Goal: Task Accomplishment & Management: Manage account settings

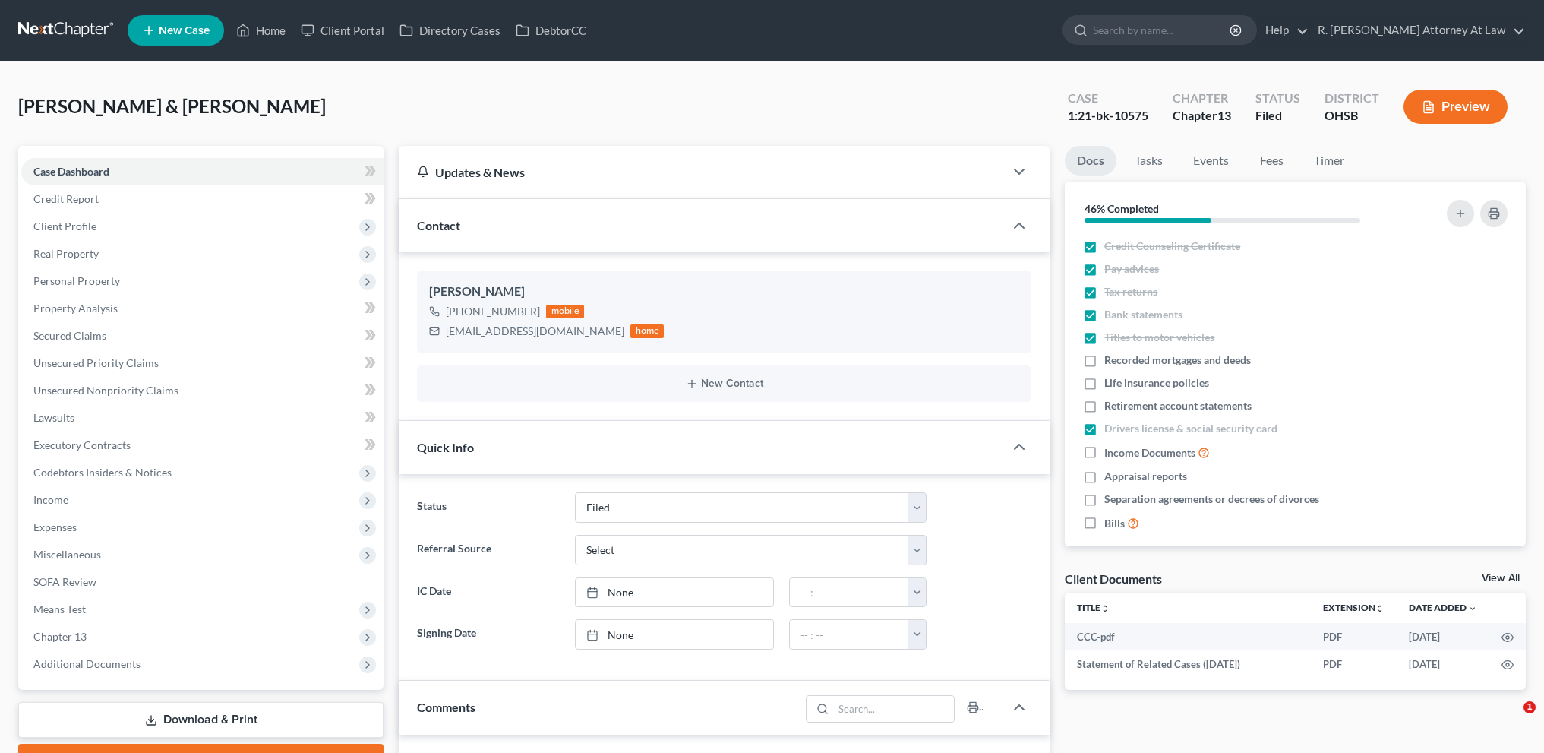
select select "6"
click at [1141, 29] on input "search" at bounding box center [1162, 30] width 139 height 28
type input "[PERSON_NAME]"
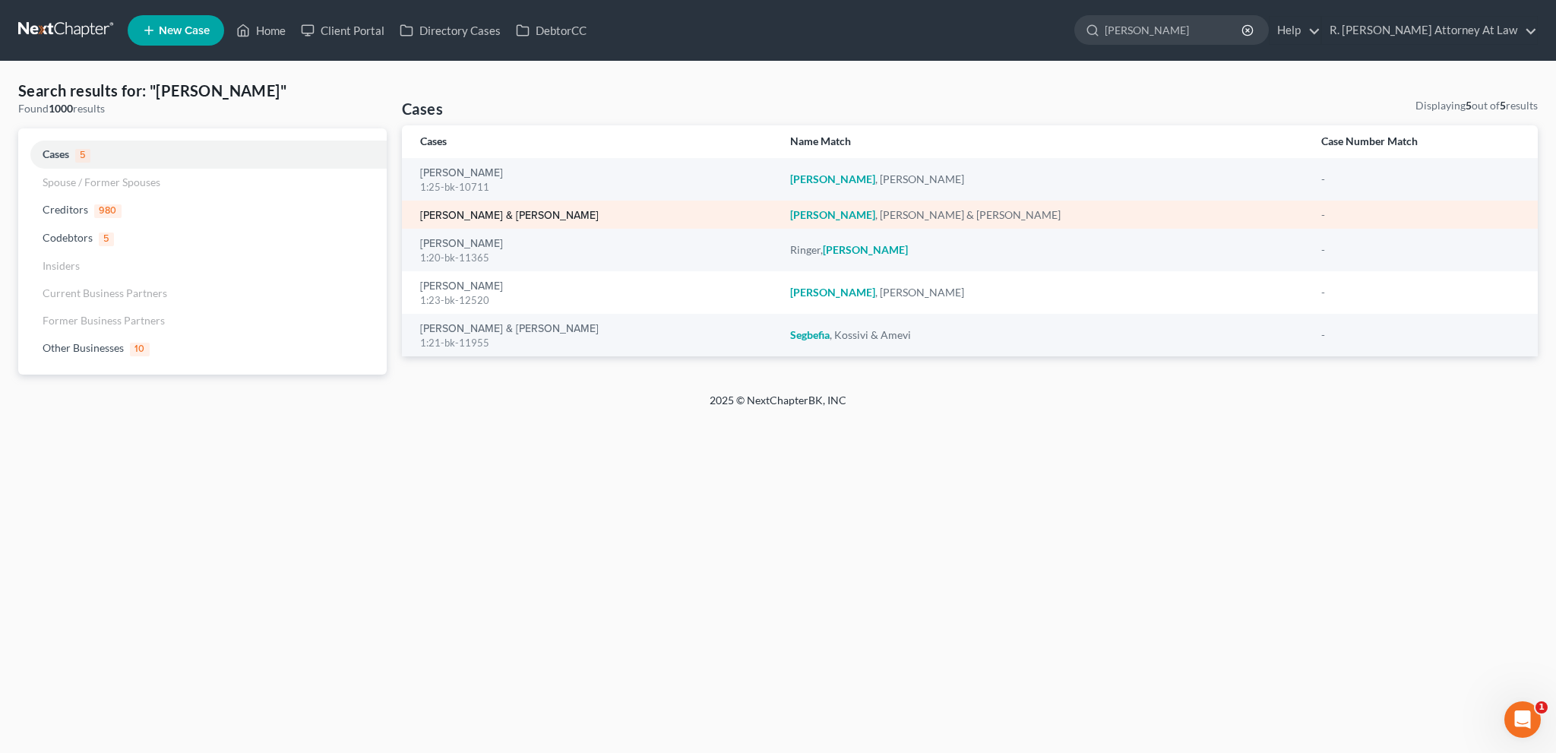
click at [436, 212] on link "[PERSON_NAME] & [PERSON_NAME]" at bounding box center [509, 215] width 179 height 11
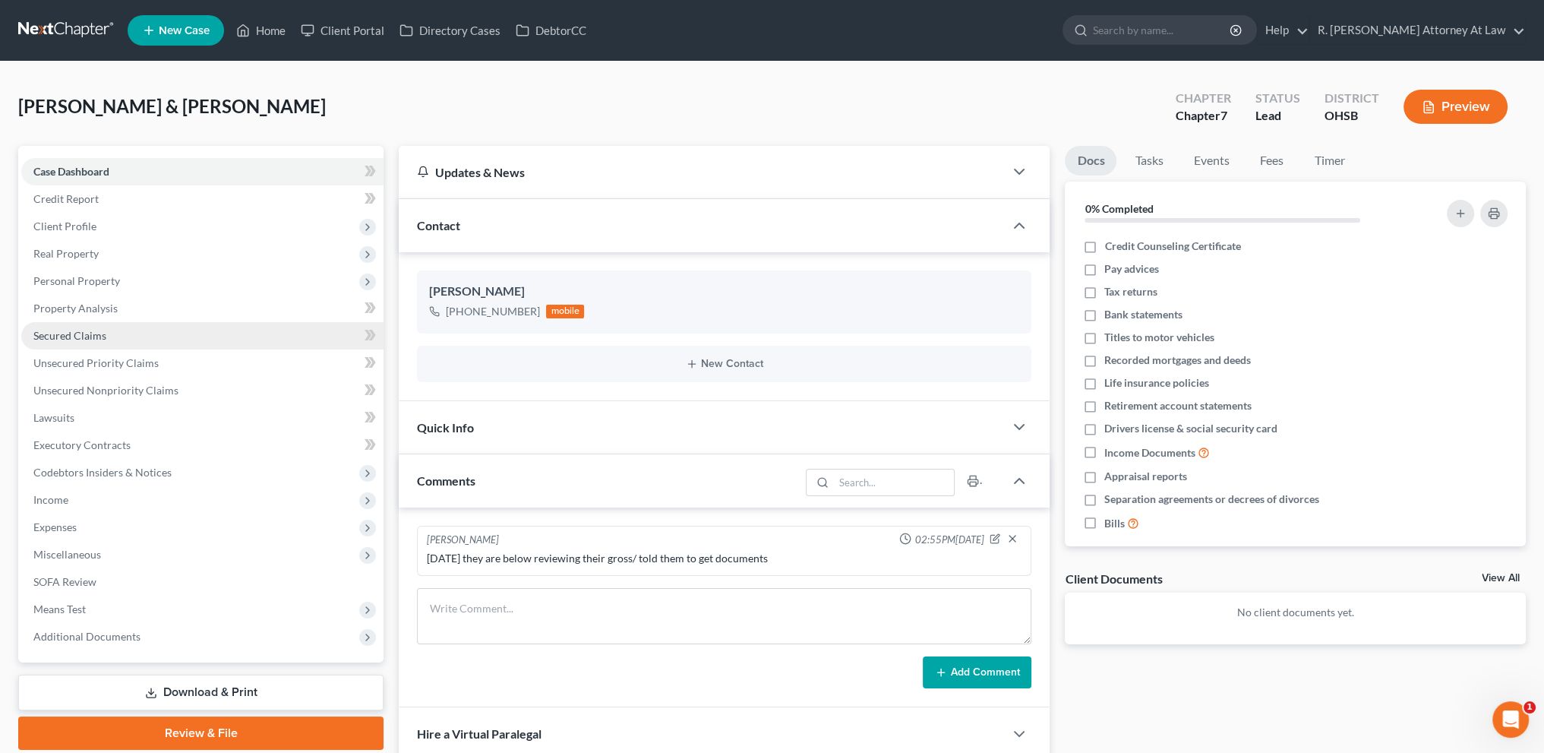
click at [75, 339] on span "Secured Claims" at bounding box center [69, 335] width 73 height 13
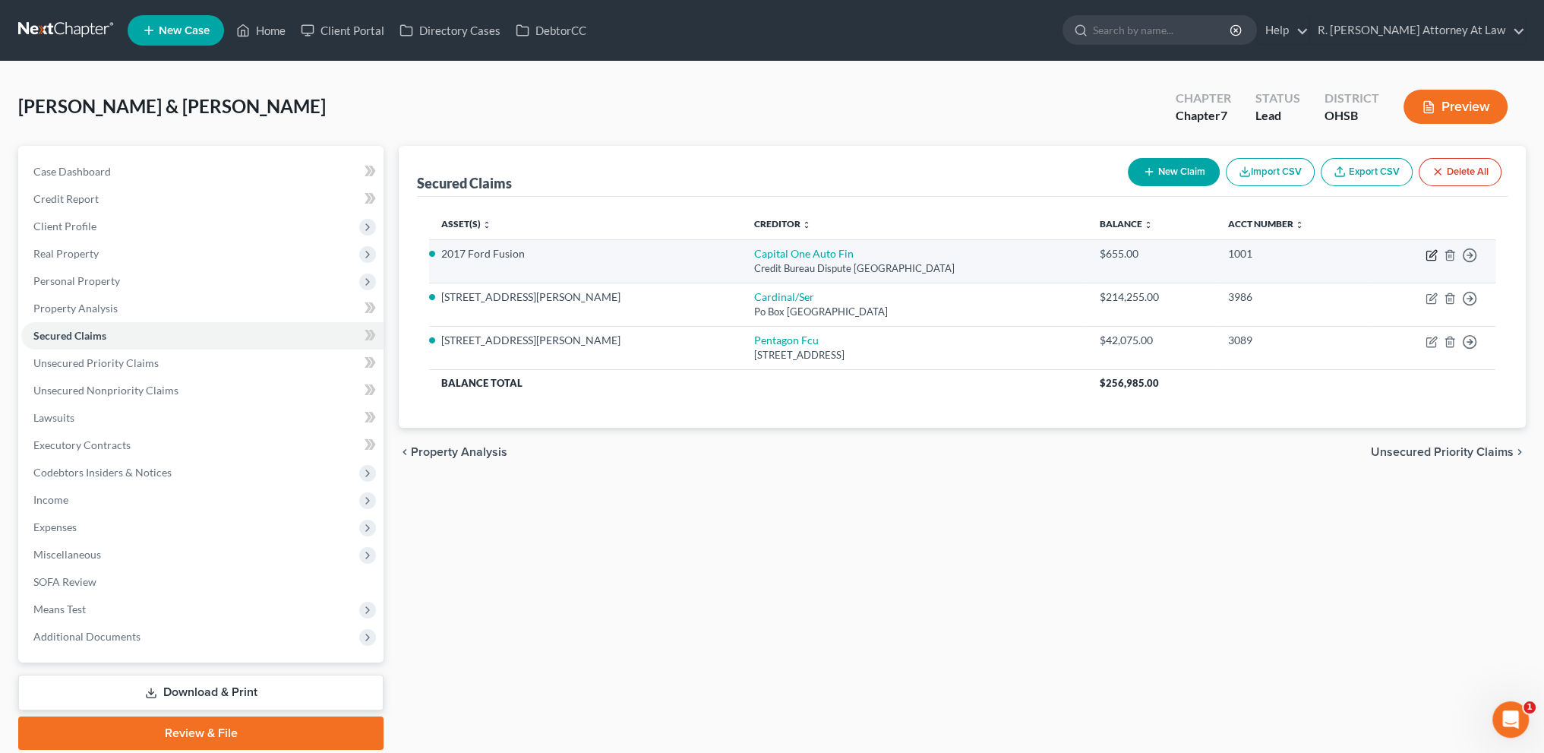
click at [1430, 256] on icon "button" at bounding box center [1433, 253] width 7 height 7
select select "45"
select select "0"
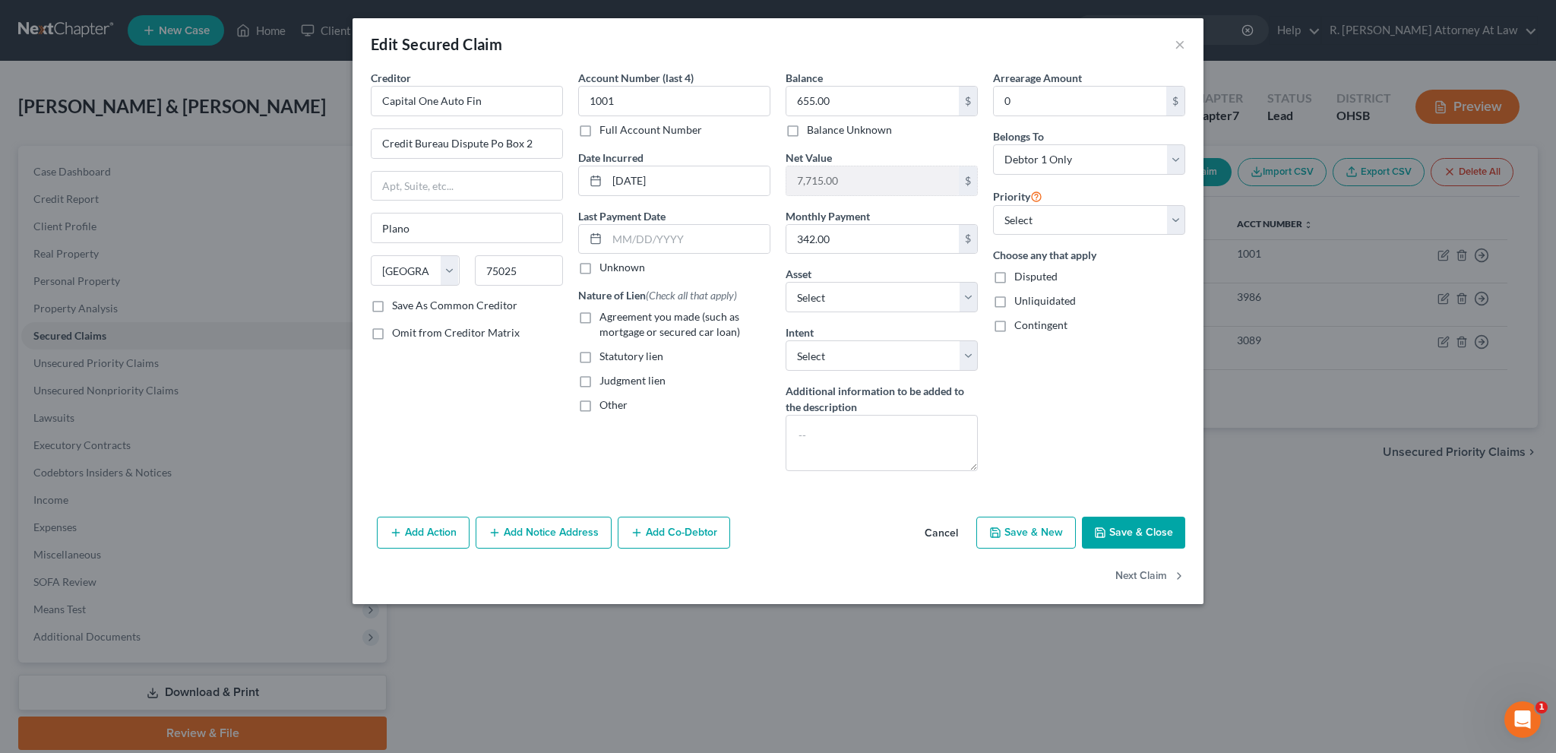
click at [508, 521] on button "Add Notice Address" at bounding box center [544, 533] width 136 height 32
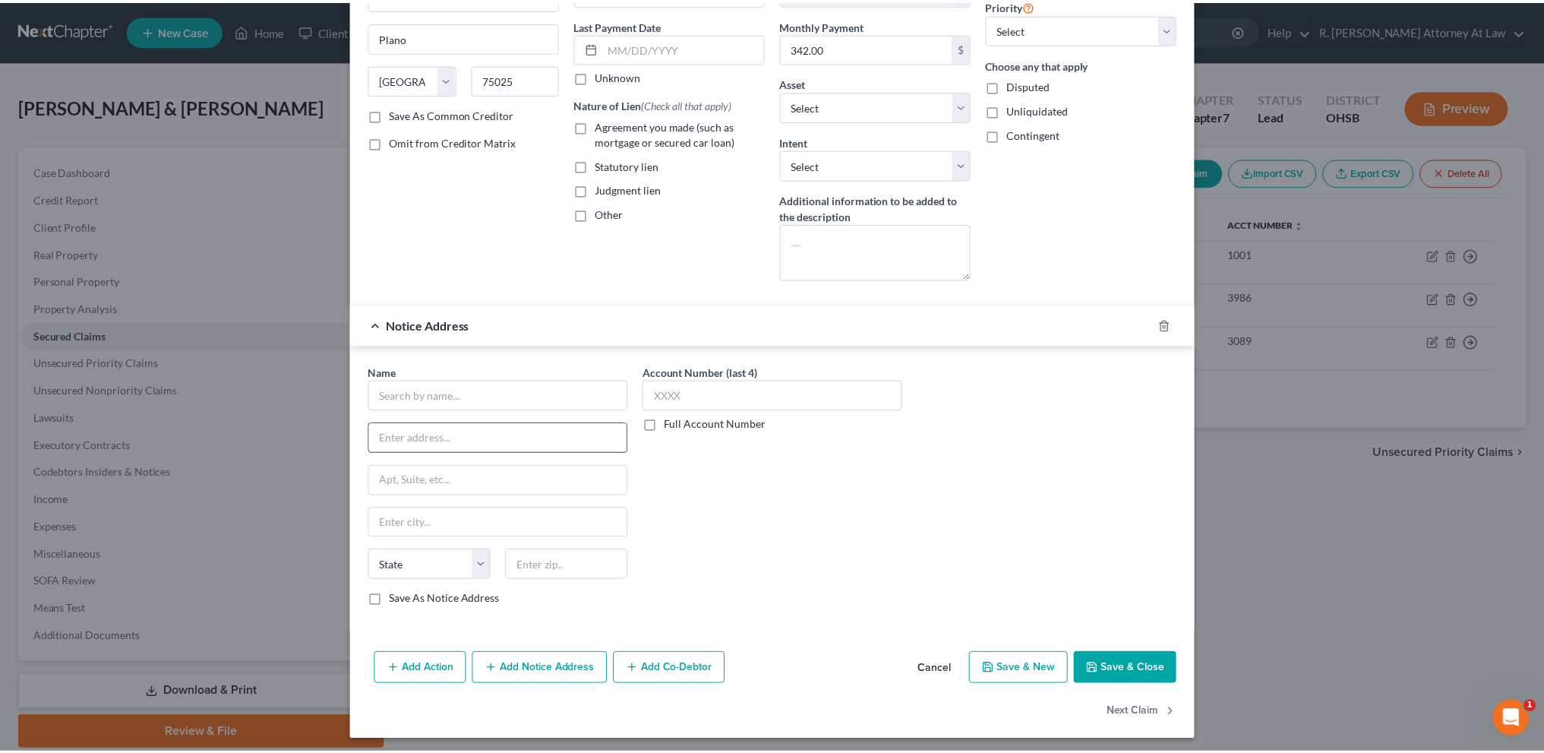
scroll to position [193, 0]
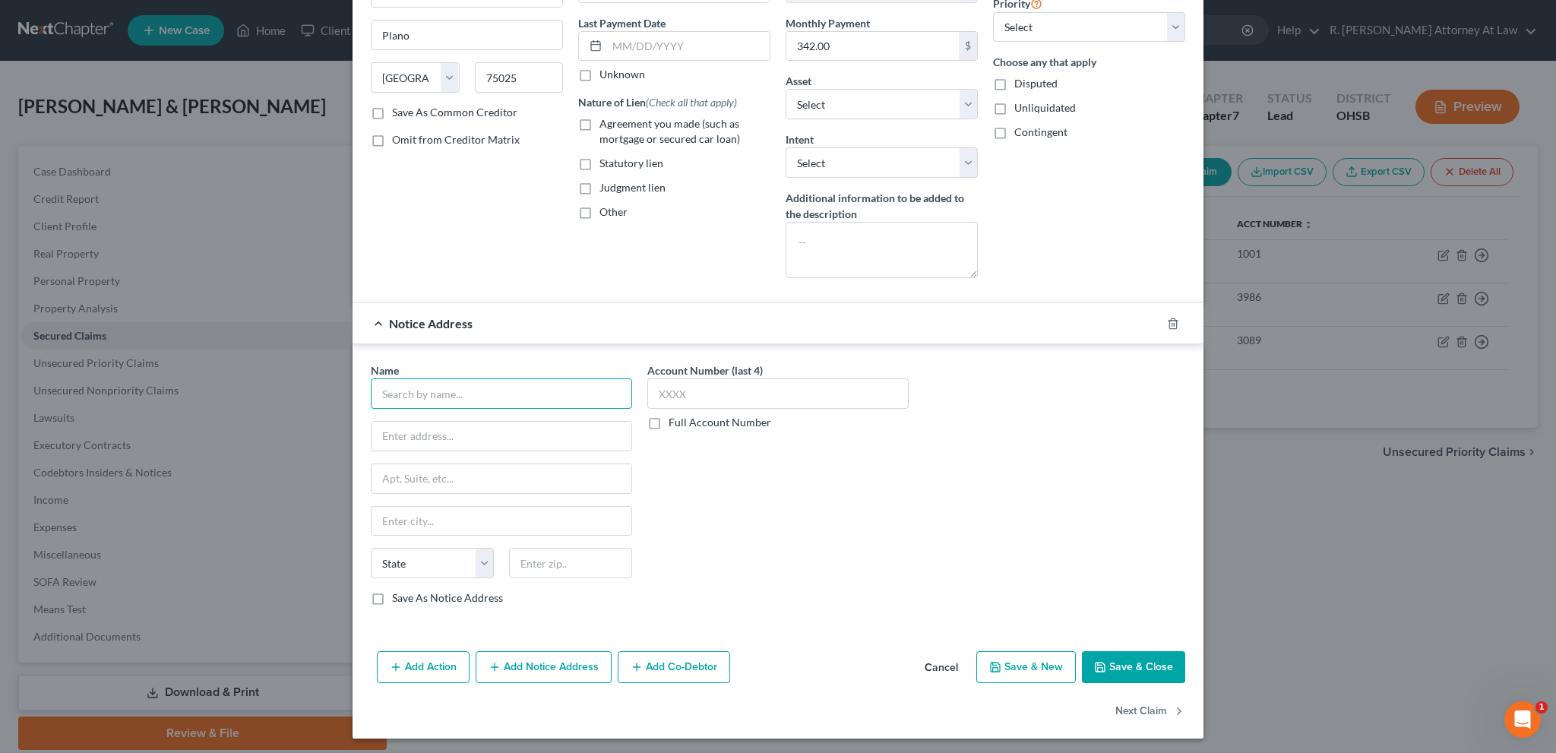
click at [394, 399] on input "text" at bounding box center [501, 393] width 261 height 30
click at [424, 417] on div "Capital One Auto Finance" at bounding box center [462, 420] width 158 height 15
type input "Capital One Auto Finance"
type input "[STREET_ADDRESS][PERSON_NAME]"
type input "[GEOGRAPHIC_DATA]"
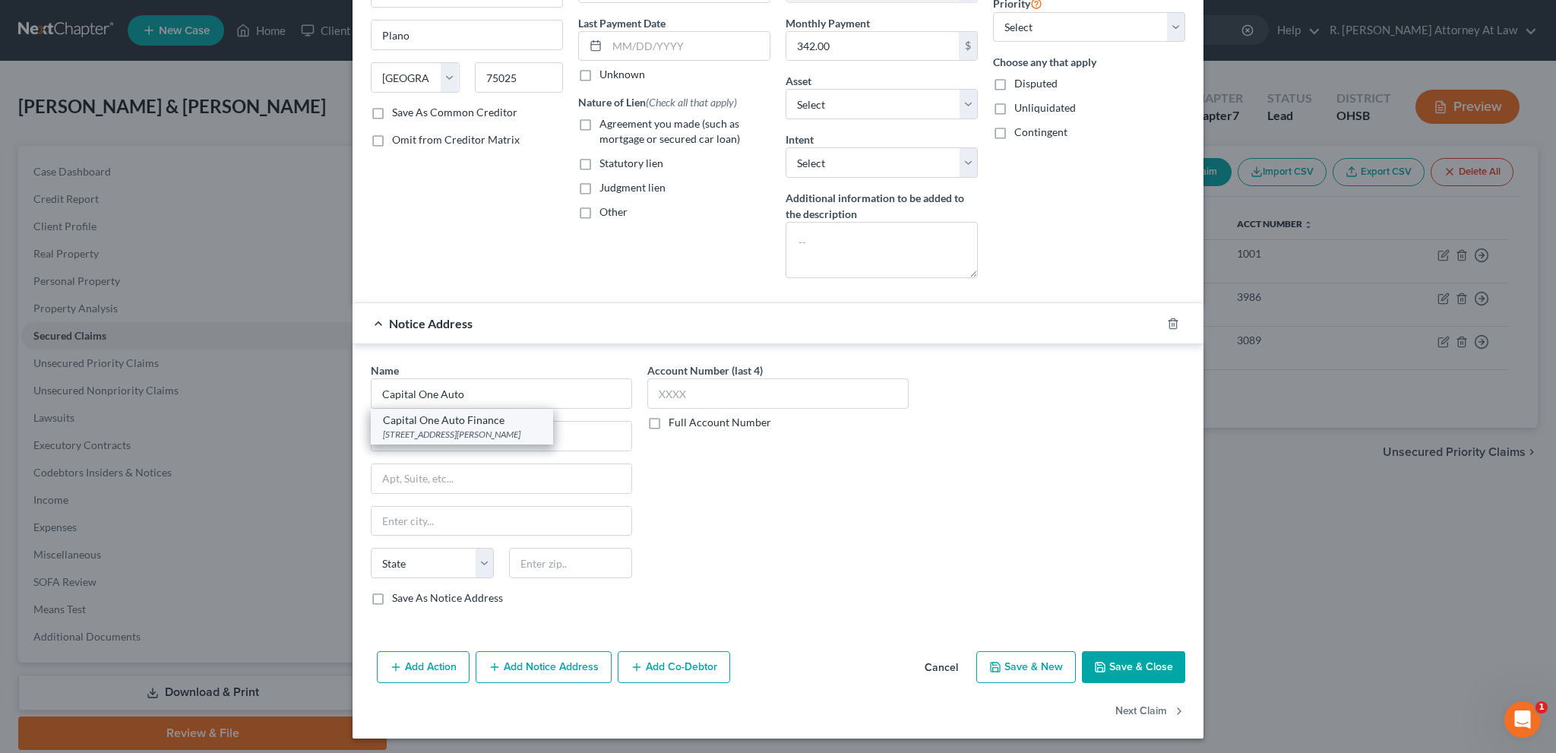
select select "14"
type input "60007"
click at [1101, 664] on icon "button" at bounding box center [1100, 667] width 12 height 12
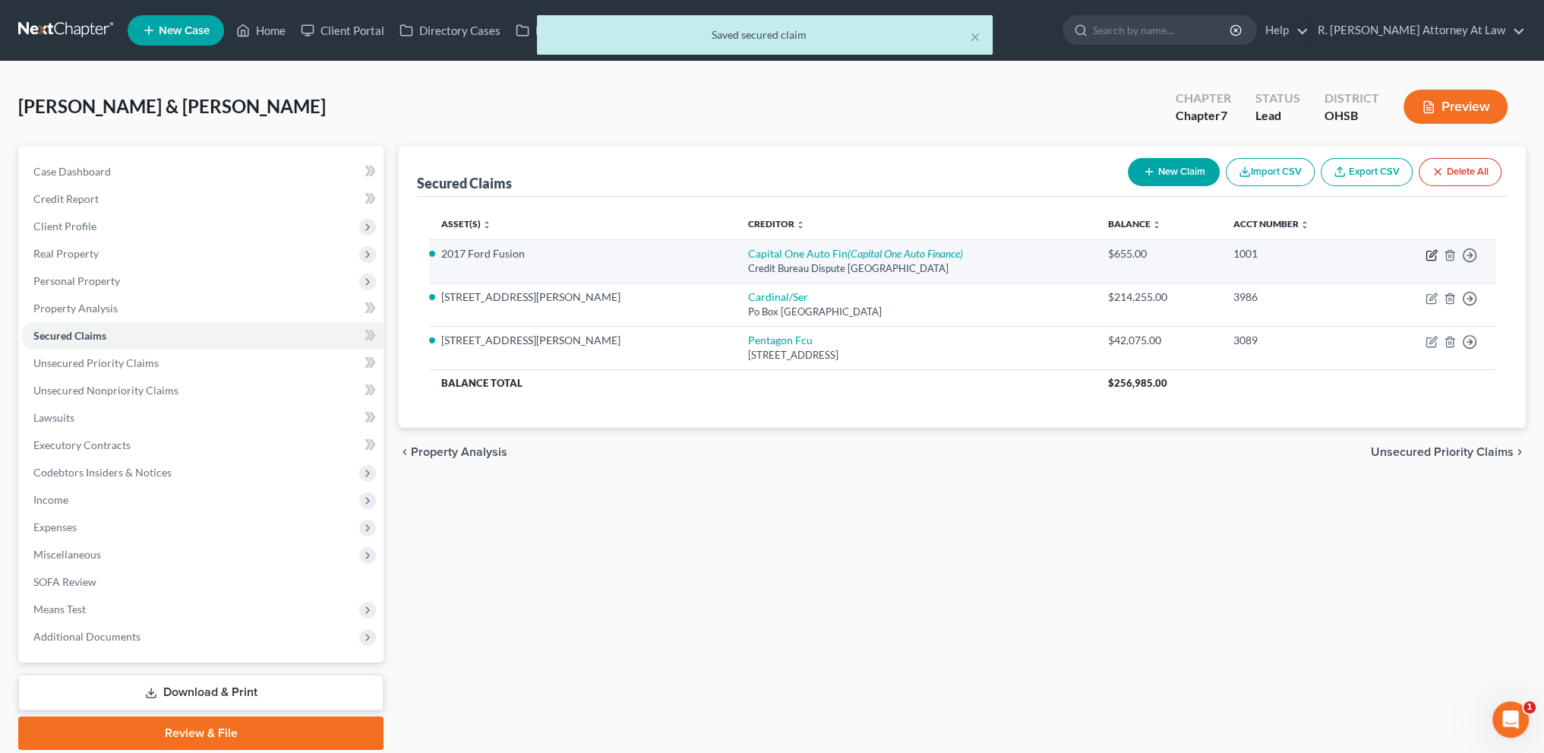
click at [1432, 255] on icon "button" at bounding box center [1433, 253] width 7 height 7
select select "45"
select select "0"
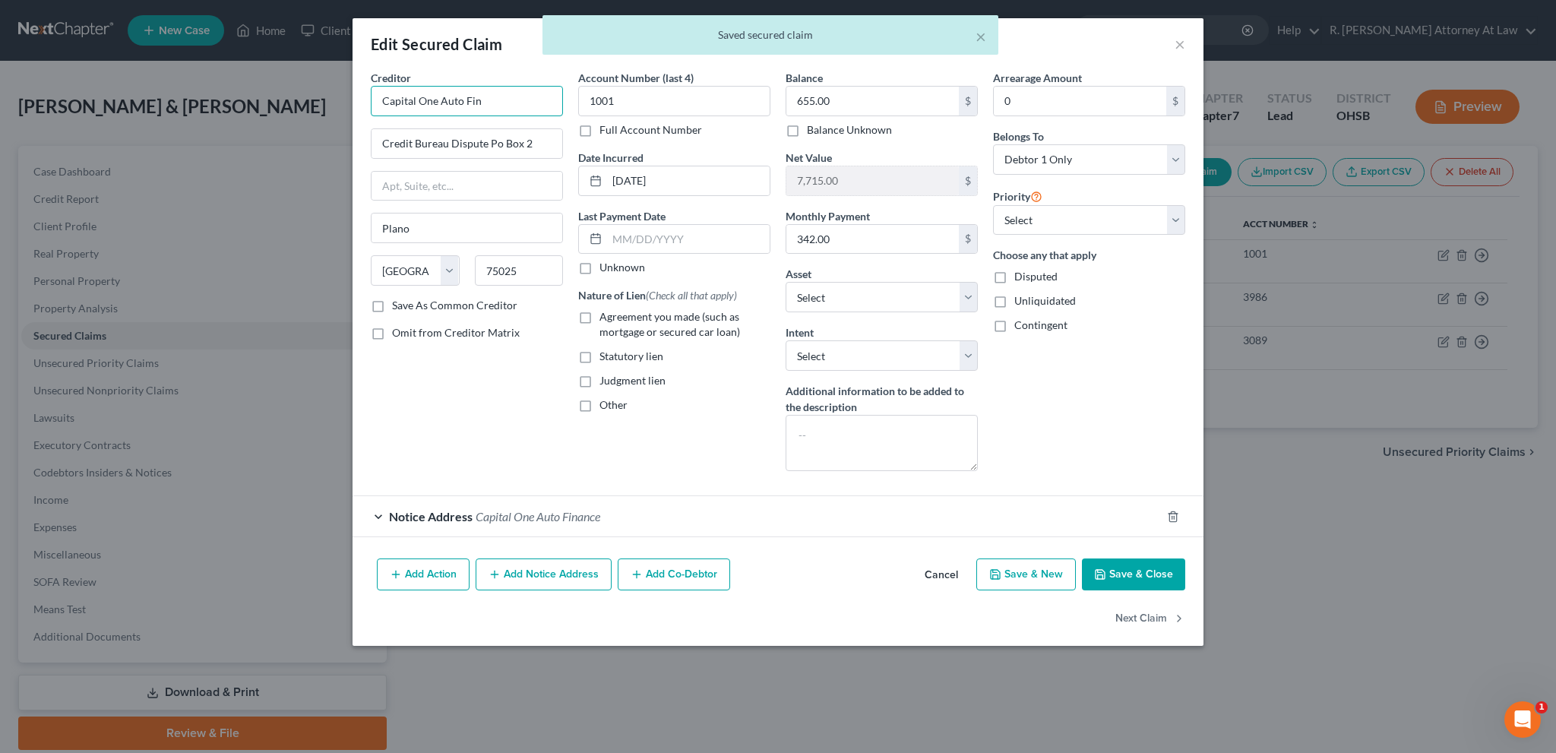
click at [495, 104] on input "Capital One Auto Fin" at bounding box center [467, 101] width 192 height 30
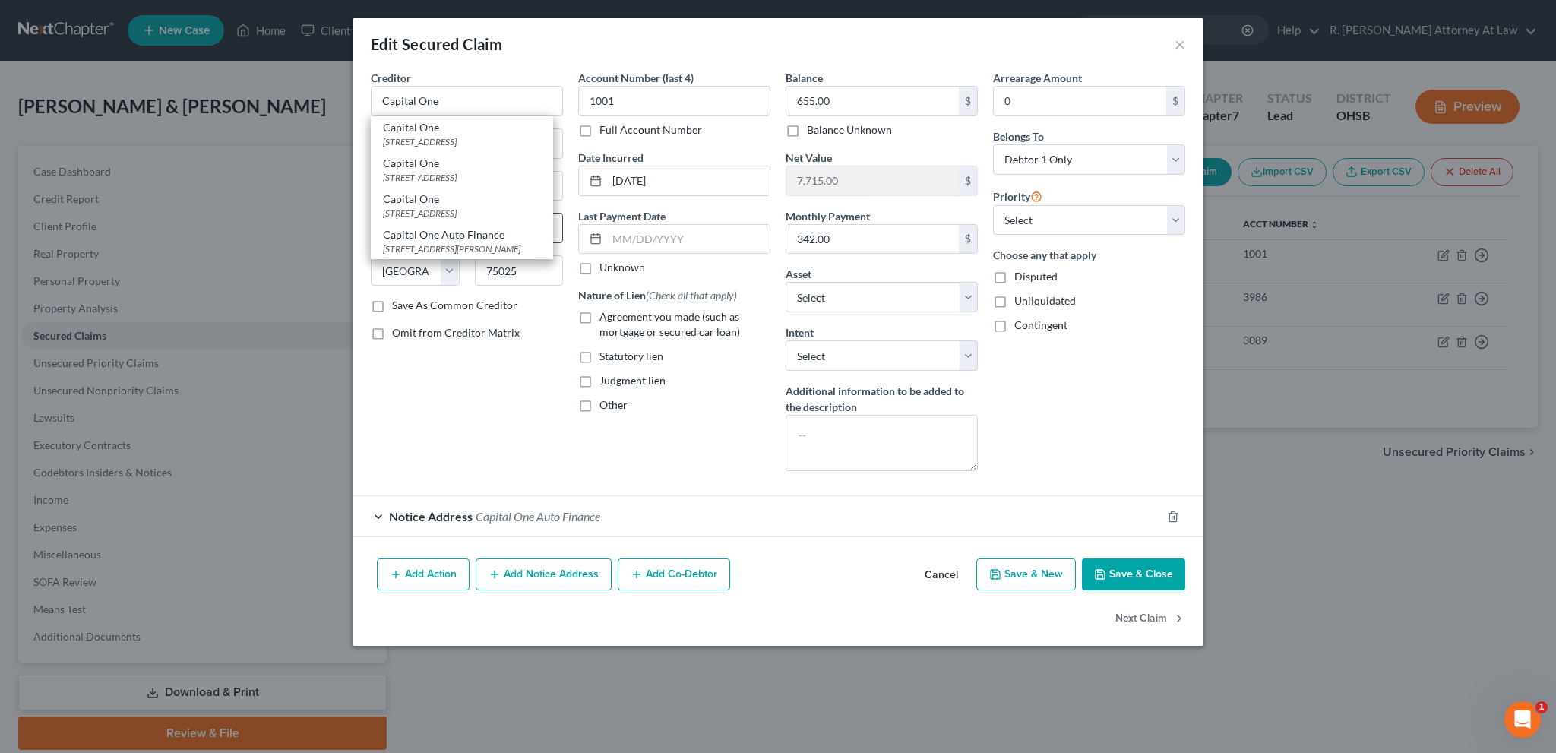
click at [411, 234] on div "Capital One Auto Finance" at bounding box center [462, 234] width 158 height 15
type input "Capital One Auto Finance"
type input "[STREET_ADDRESS][PERSON_NAME]"
type input "[GEOGRAPHIC_DATA]"
select select "14"
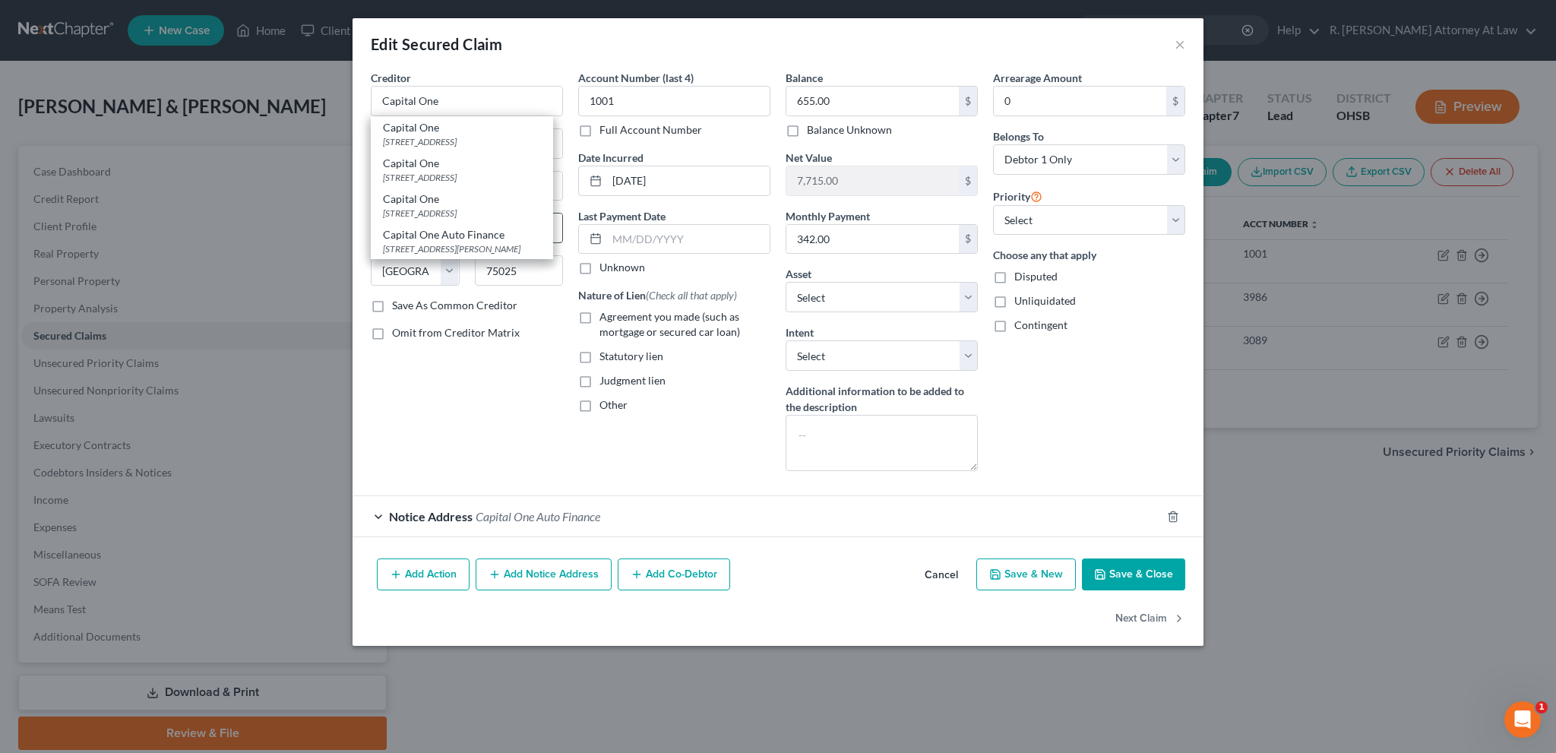
type input "60007"
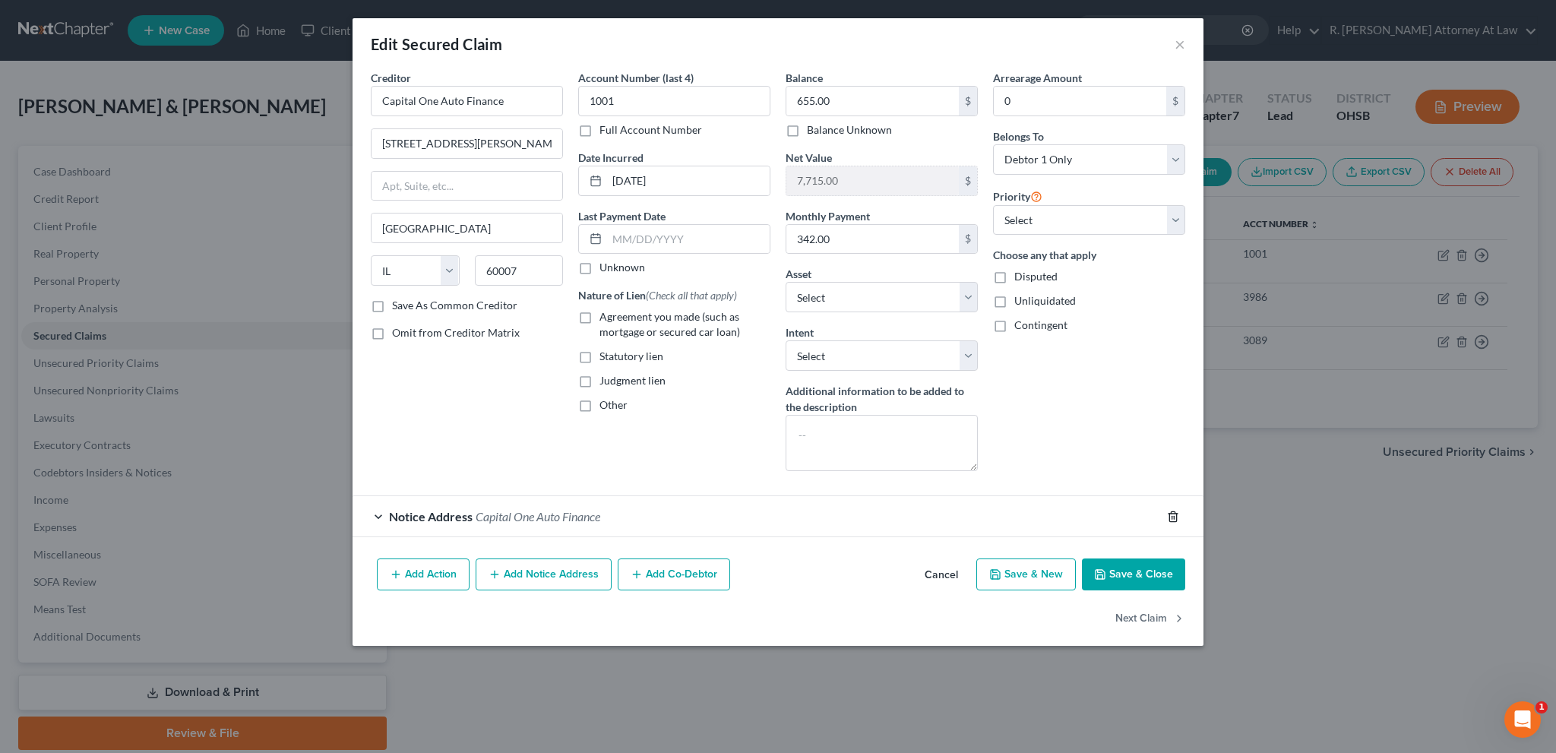
click at [1170, 514] on polyline "button" at bounding box center [1172, 514] width 9 height 0
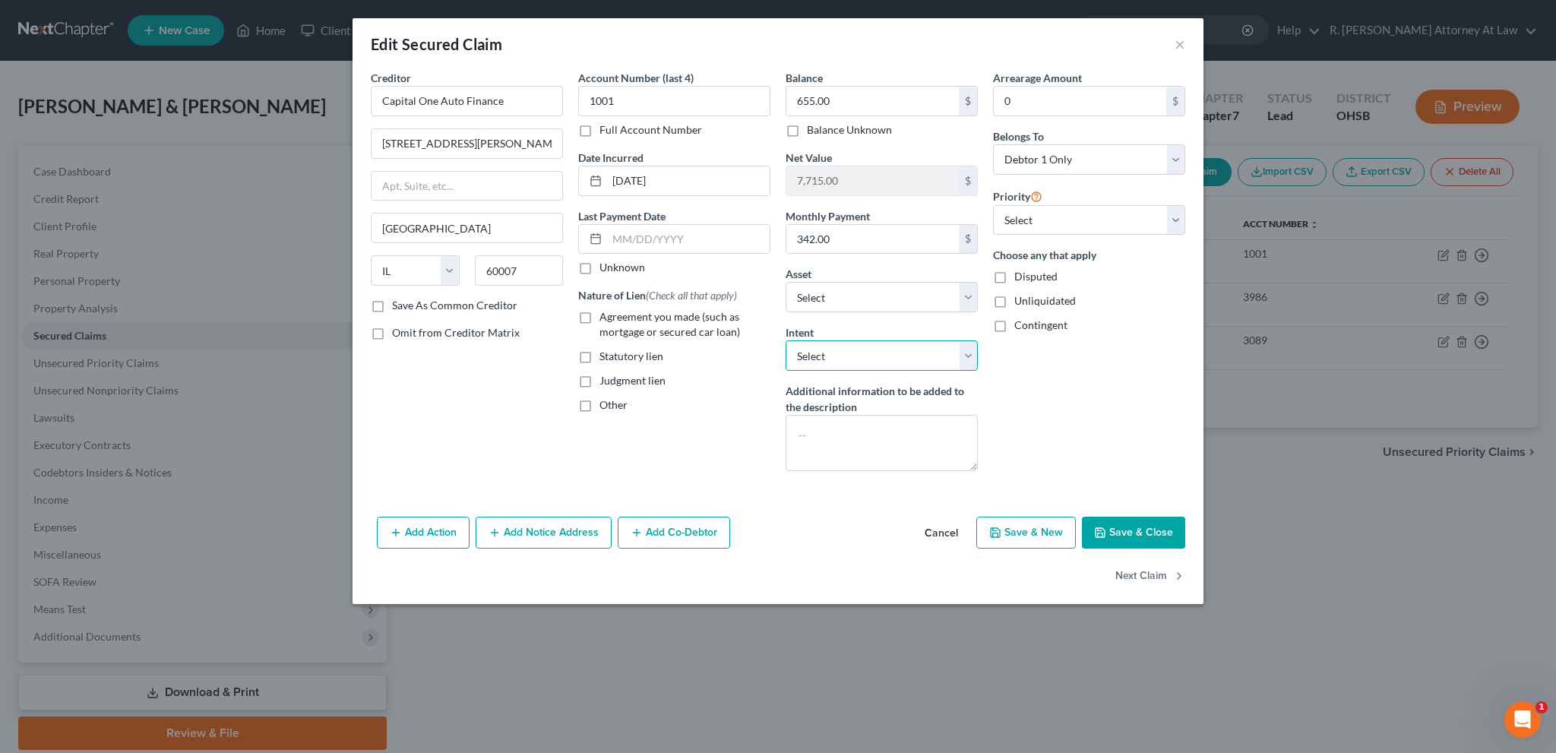
click at [830, 360] on select "Select Surrender Redeem Reaffirm Avoid Other" at bounding box center [882, 355] width 192 height 30
select select "2"
click at [786, 340] on select "Select Surrender Redeem Reaffirm Avoid Other" at bounding box center [882, 355] width 192 height 30
click at [599, 318] on label "Agreement you made (such as mortgage or secured car loan)" at bounding box center [684, 324] width 171 height 30
click at [605, 318] on input "Agreement you made (such as mortgage or secured car loan)" at bounding box center [610, 314] width 10 height 10
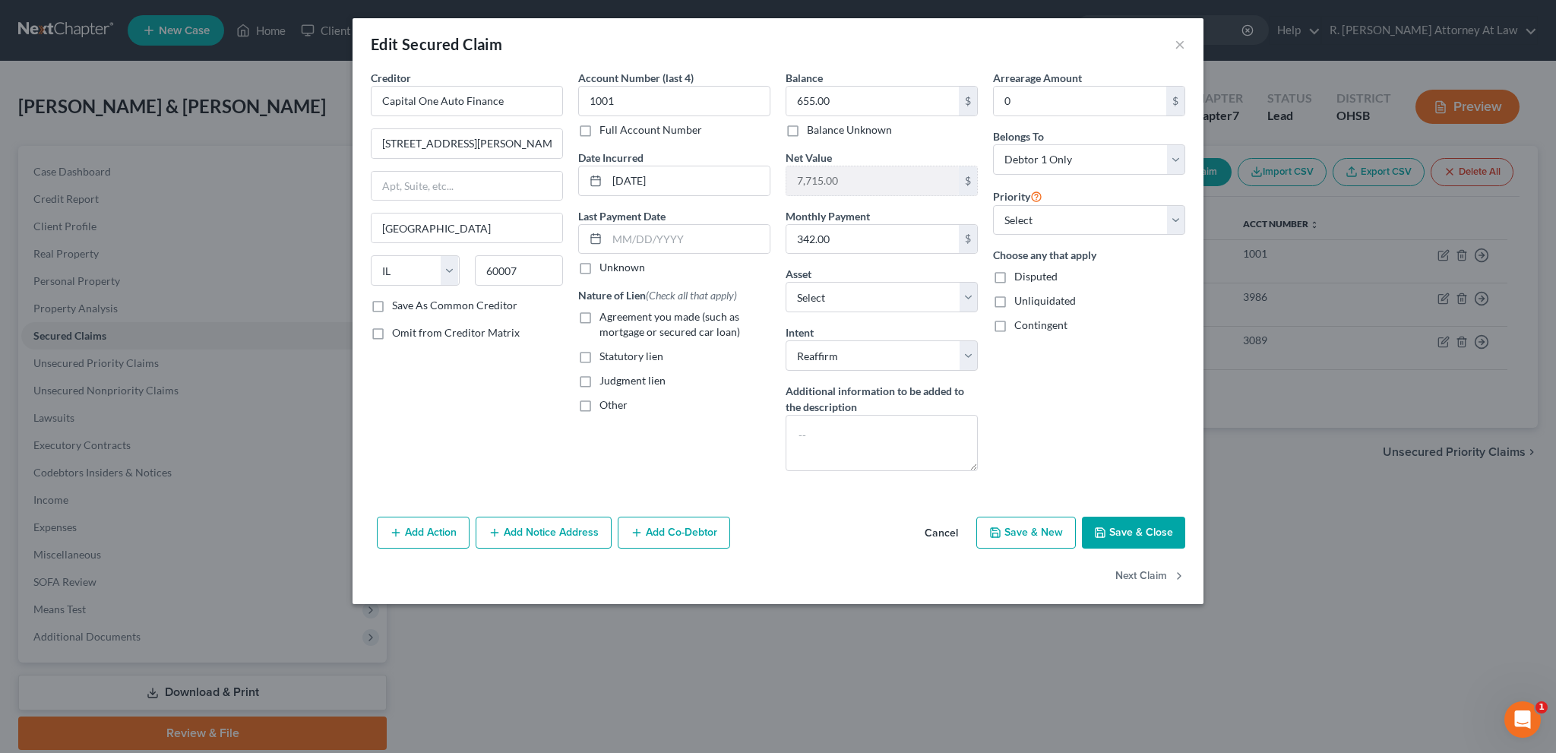
checkbox input "true"
click at [1136, 531] on button "Save & Close" at bounding box center [1133, 533] width 103 height 32
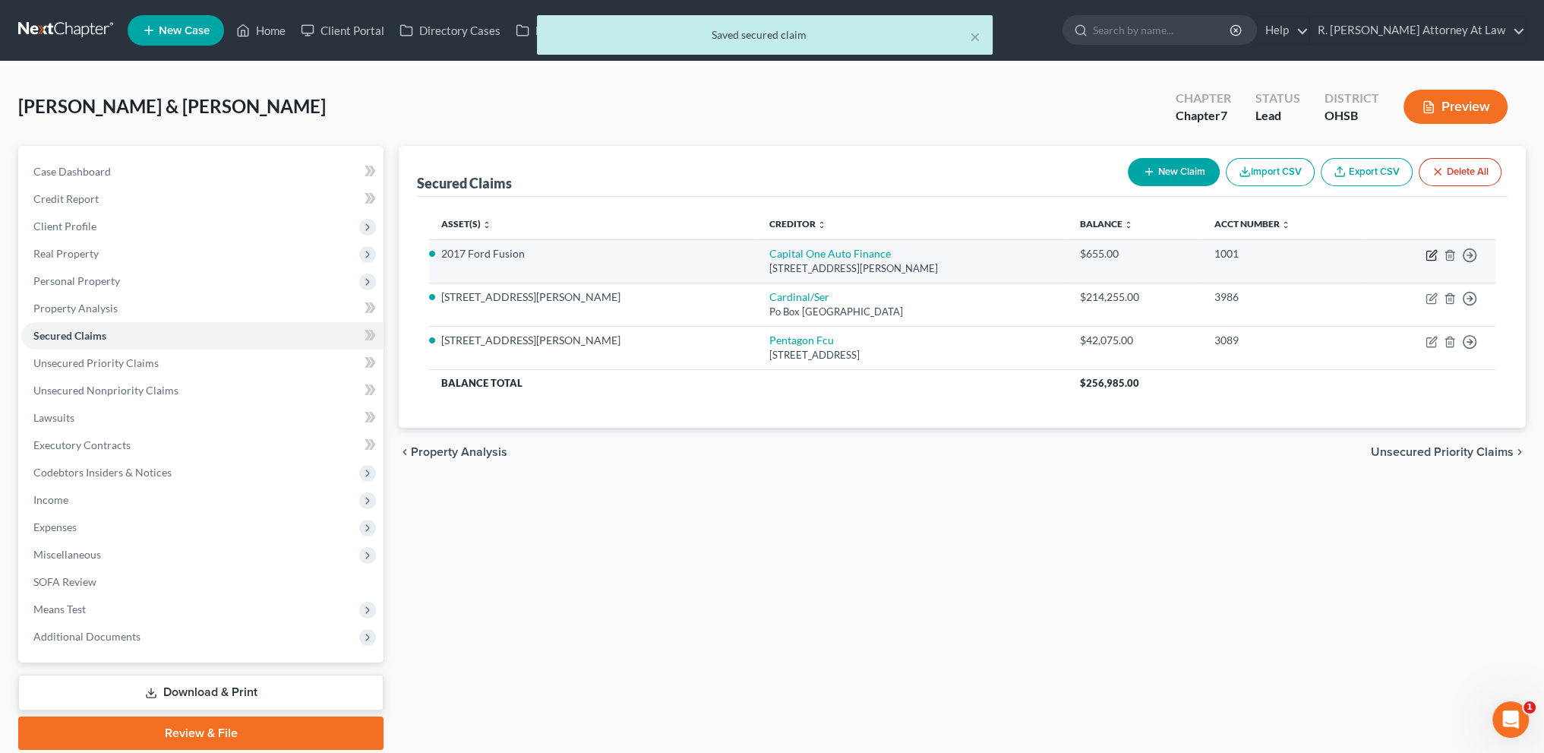
click at [1434, 257] on icon "button" at bounding box center [1432, 255] width 12 height 12
select select "14"
select select "2"
select select "0"
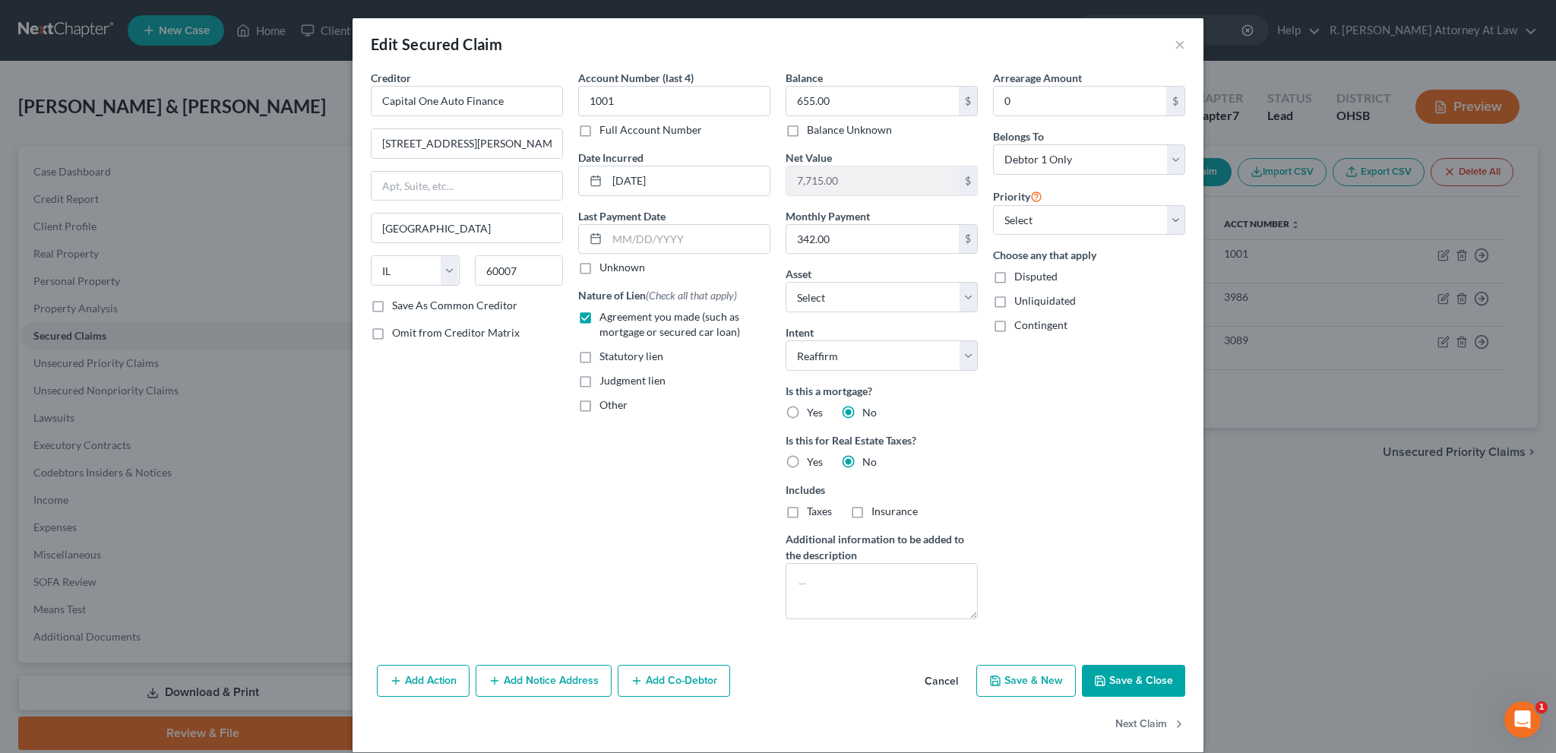
click at [1123, 680] on button "Save & Close" at bounding box center [1133, 681] width 103 height 32
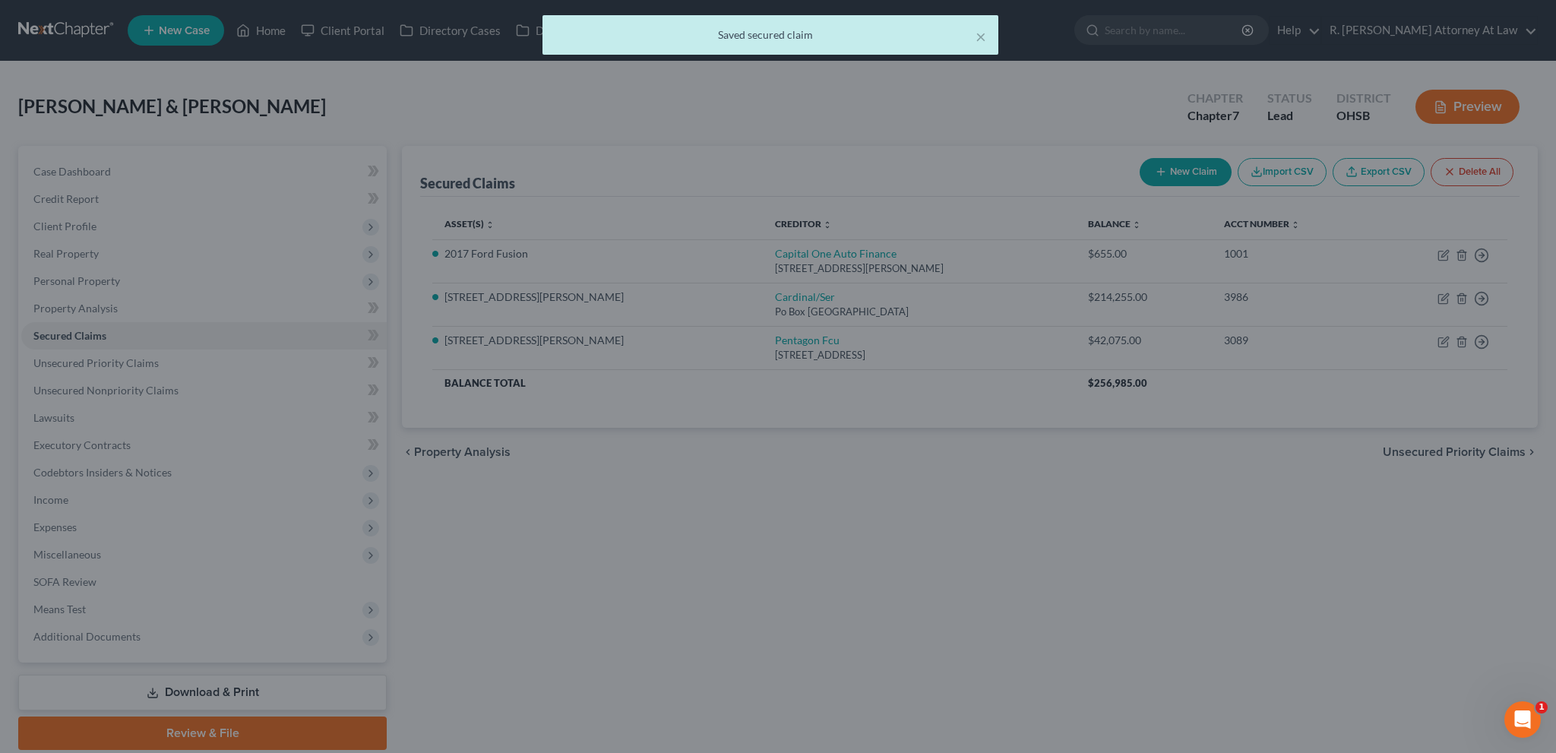
select select "4"
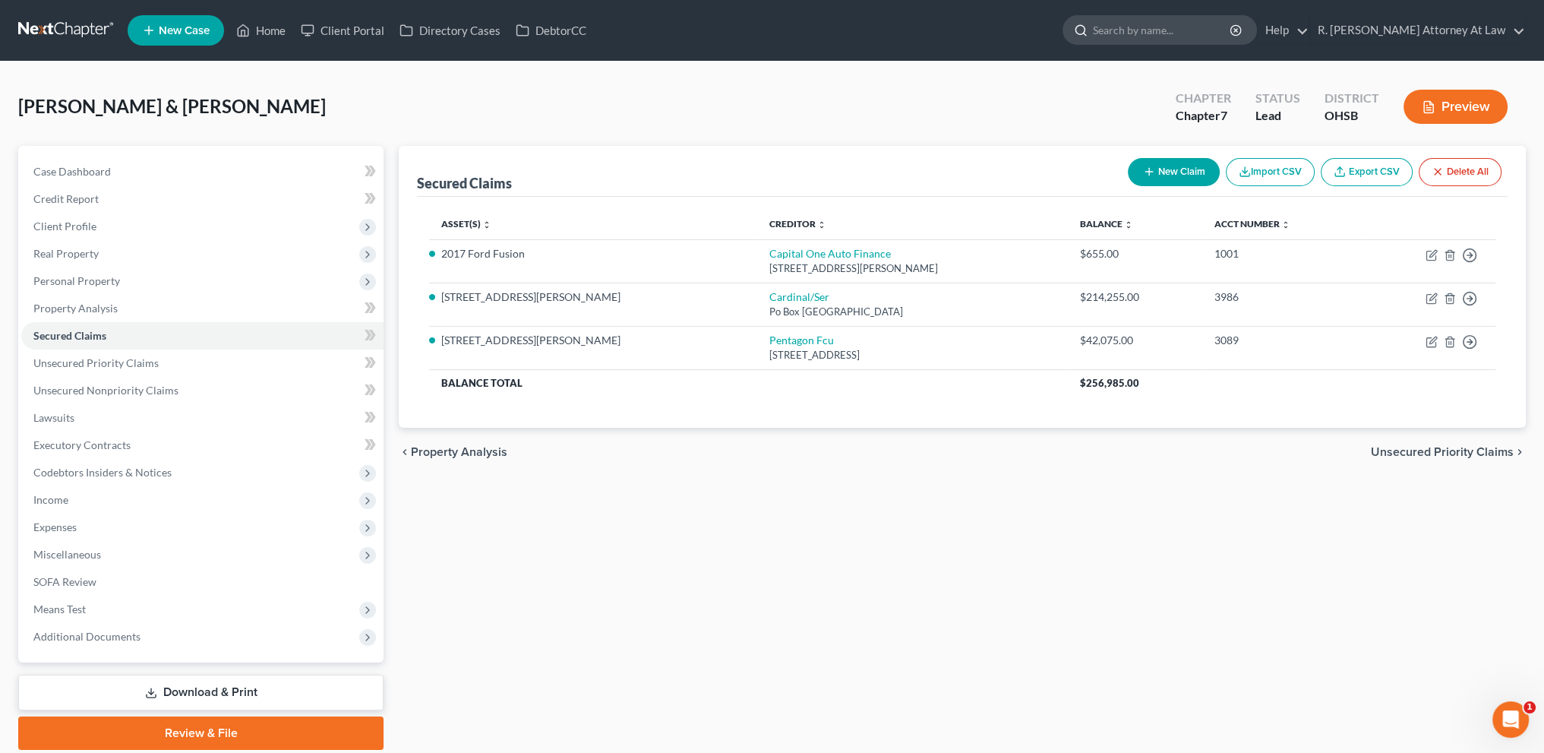
click at [1148, 31] on input "search" at bounding box center [1162, 30] width 139 height 28
type input "[PERSON_NAME]"
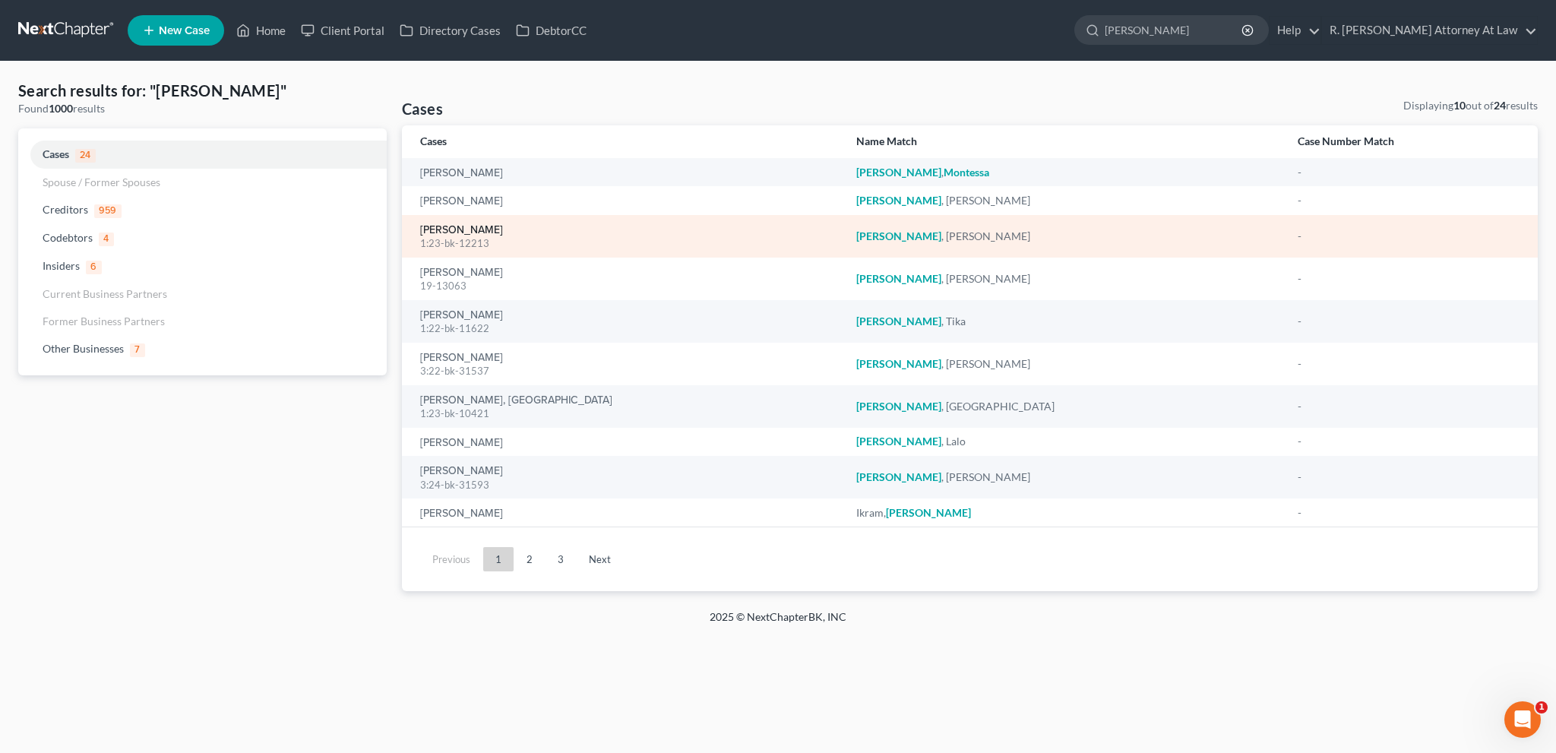
click at [451, 229] on link "[PERSON_NAME]" at bounding box center [461, 230] width 83 height 11
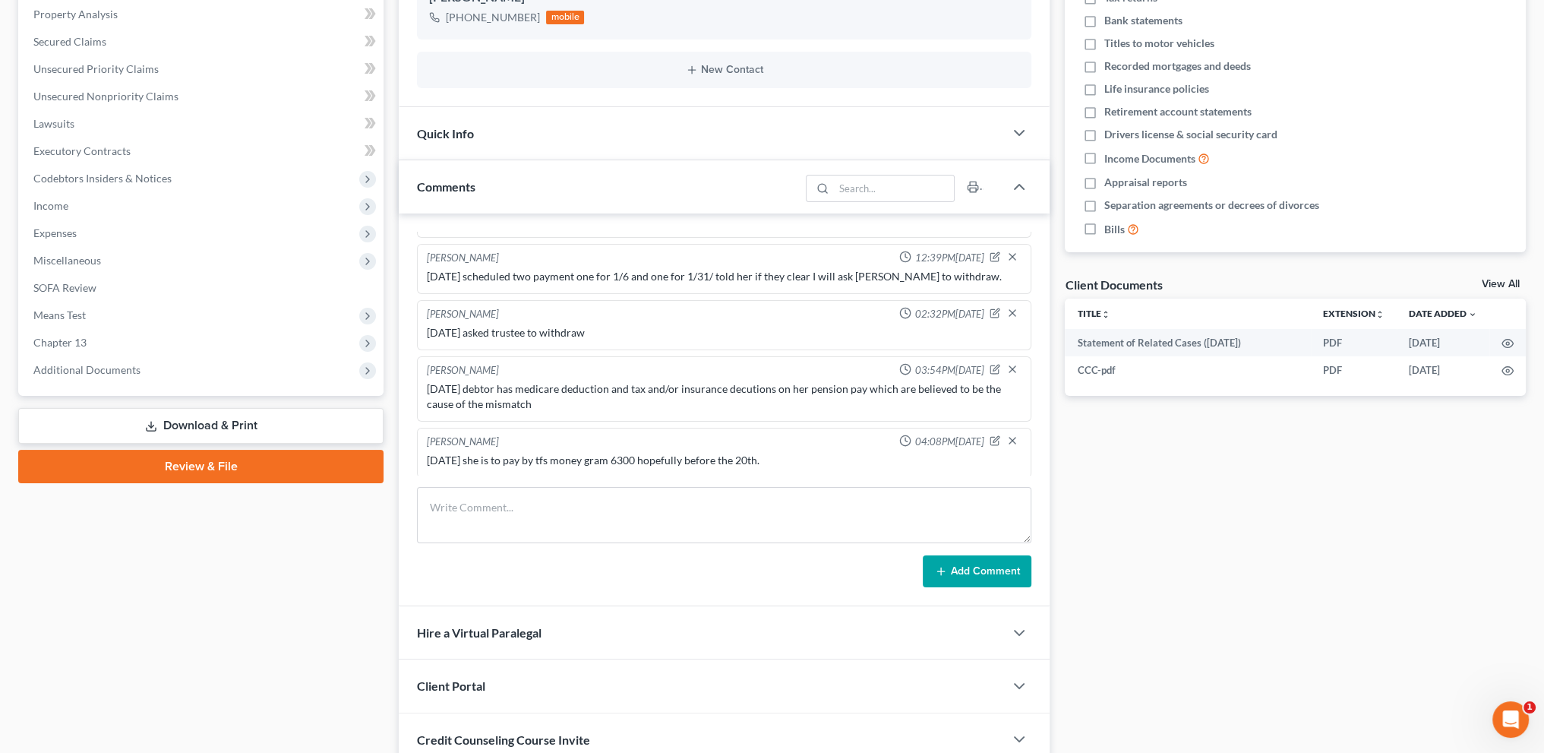
scroll to position [322, 0]
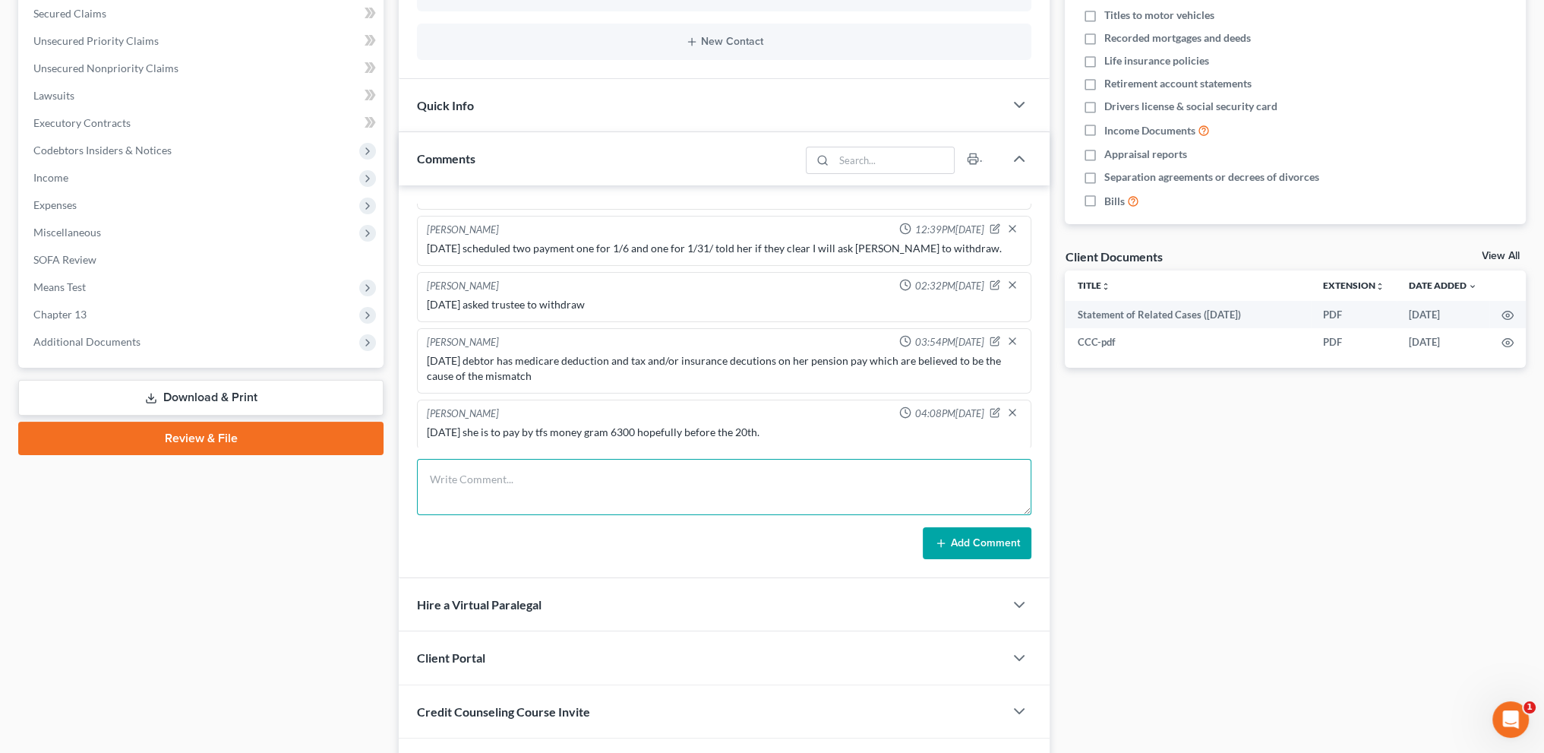
click at [451, 479] on textarea at bounding box center [724, 487] width 615 height 56
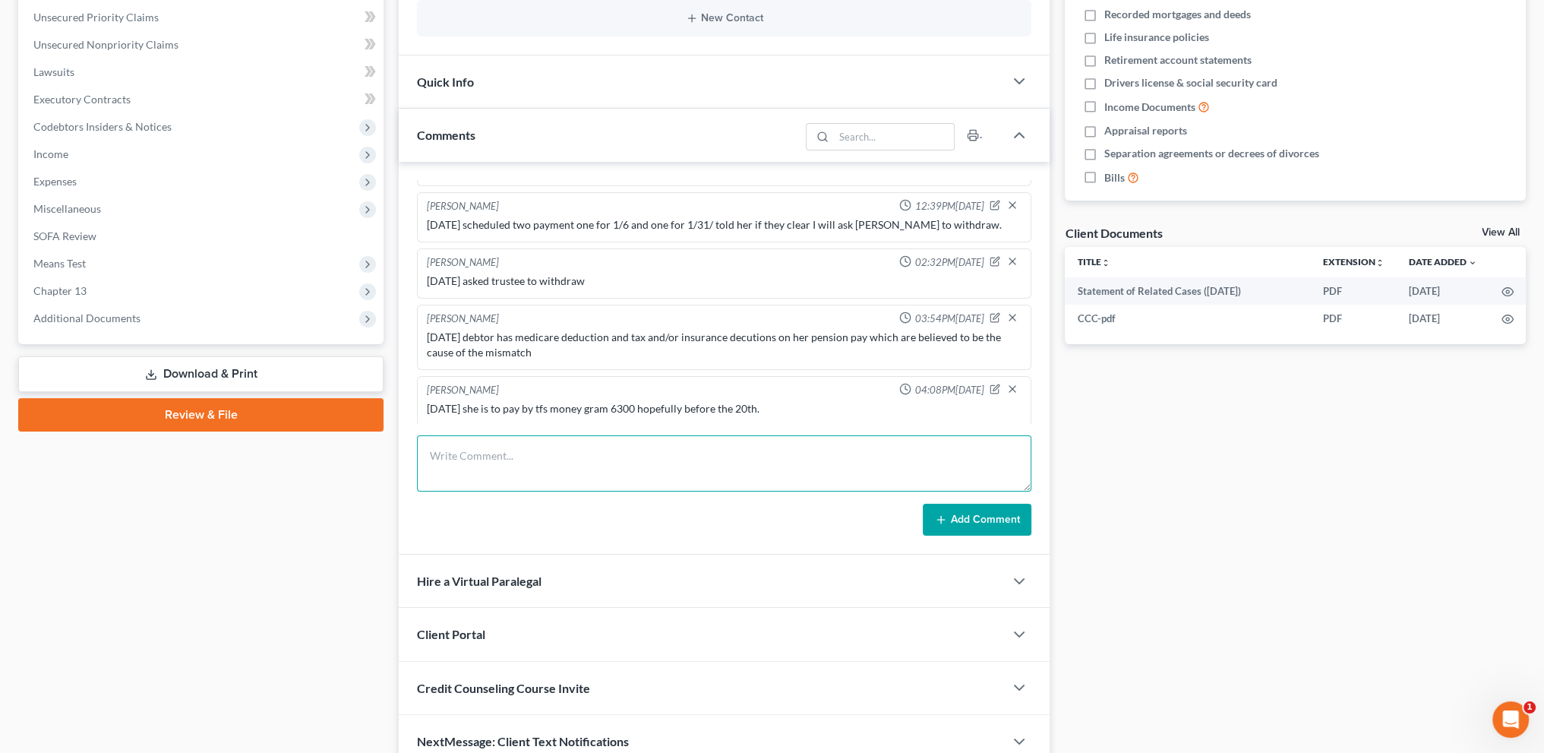
scroll to position [398, 0]
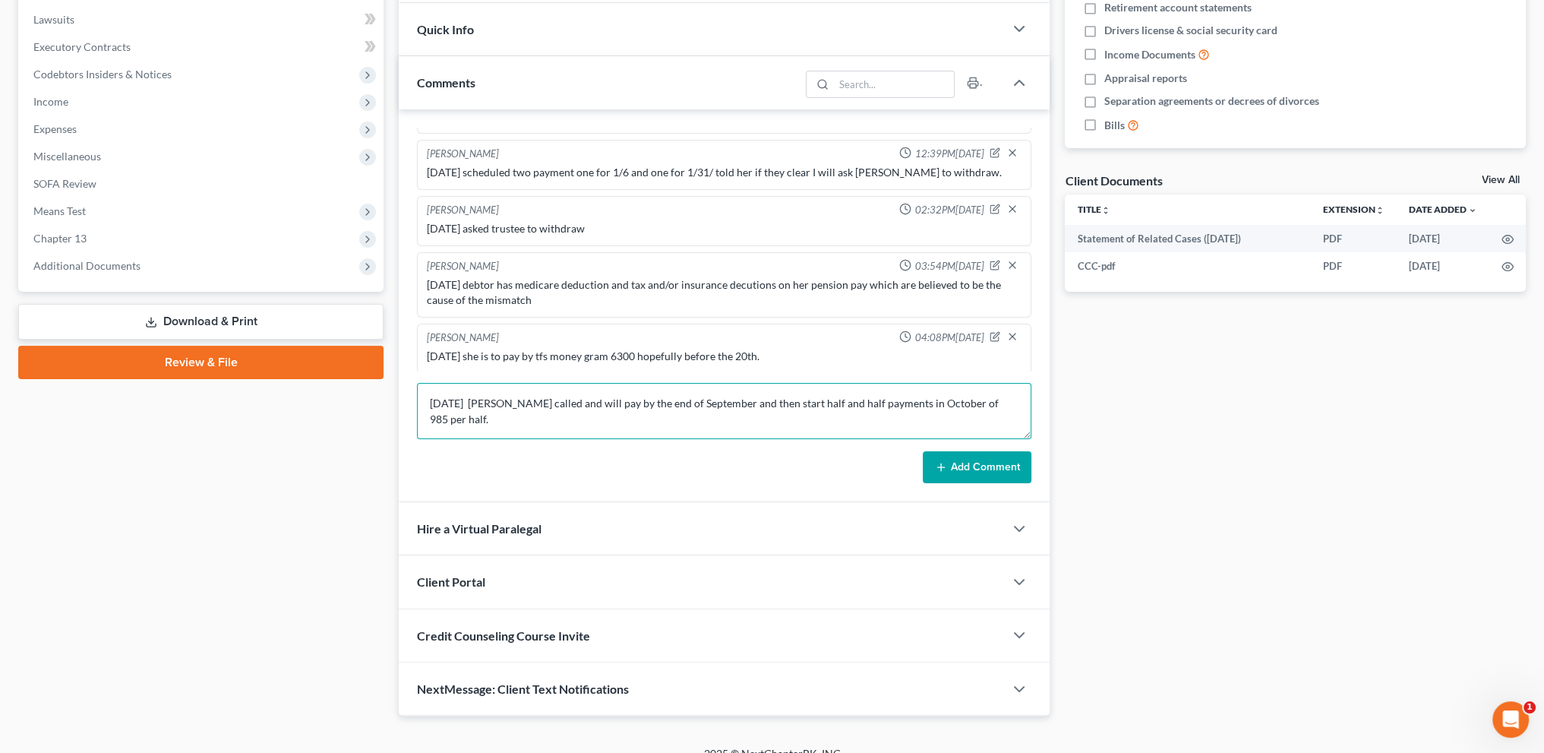
type textarea "[DATE] [PERSON_NAME] called and will pay by the end of September and then start…"
click at [942, 461] on icon at bounding box center [941, 467] width 12 height 12
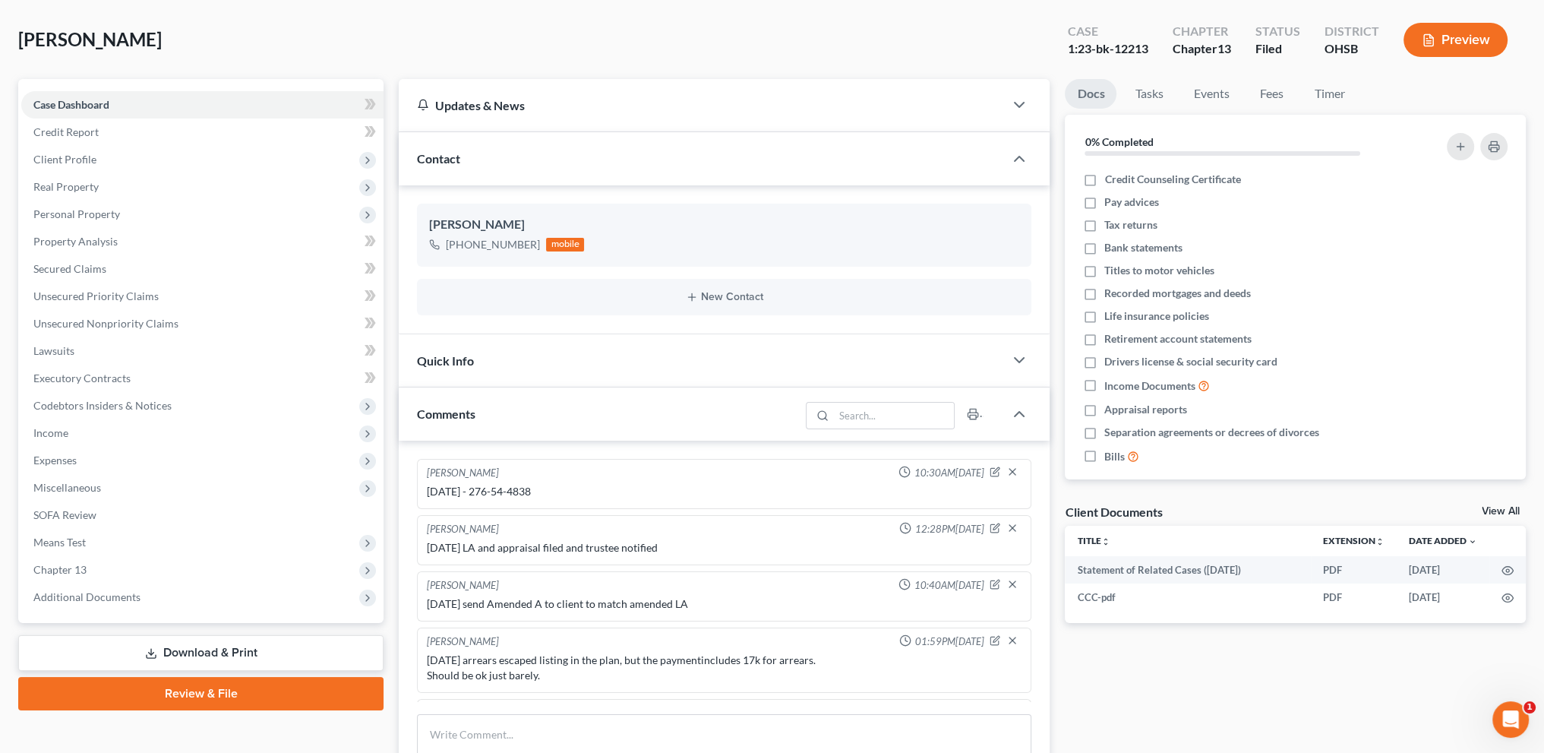
scroll to position [0, 0]
